Goal: Navigation & Orientation: Find specific page/section

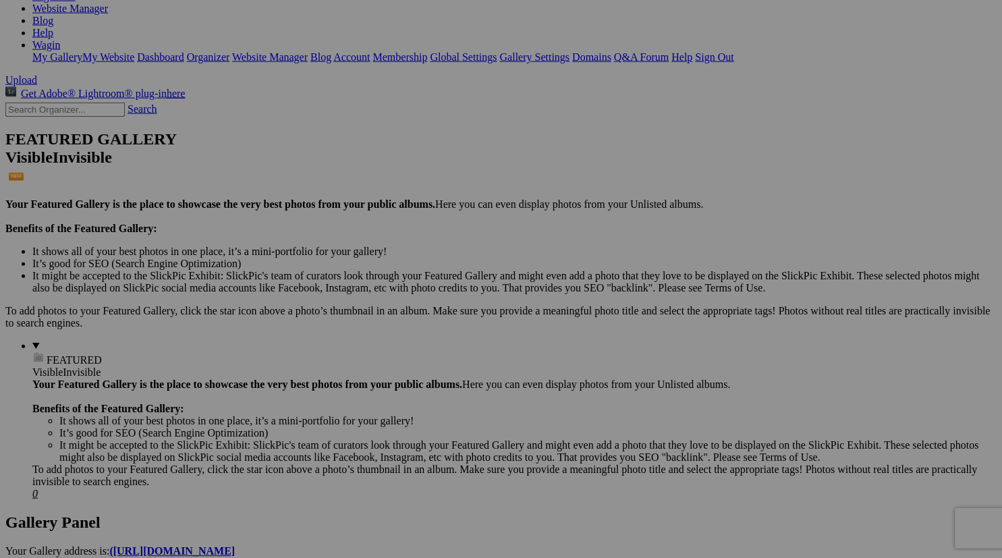
scroll to position [231, 0]
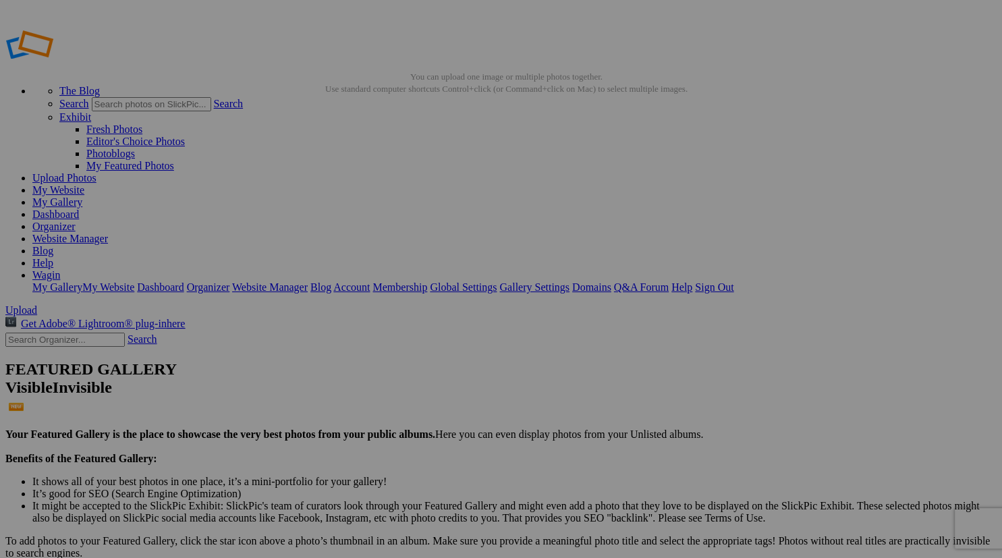
drag, startPoint x: 406, startPoint y: 463, endPoint x: 238, endPoint y: 350, distance: 202.7
